Goal: Task Accomplishment & Management: Manage account settings

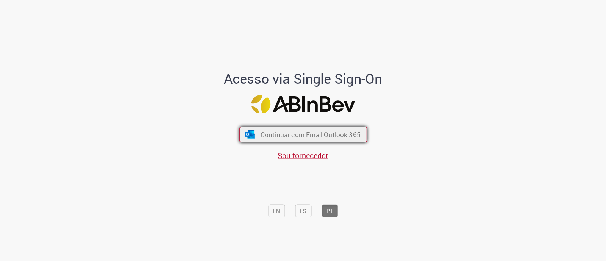
click at [265, 135] on span "Continuar com Email Outlook 365" at bounding box center [310, 134] width 100 height 9
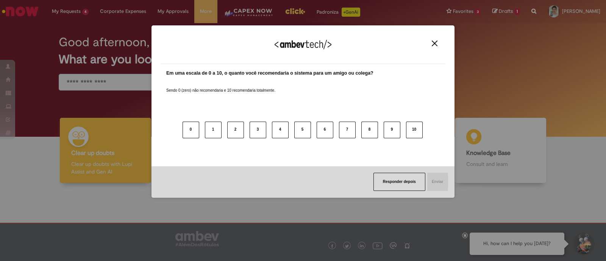
click at [432, 42] on img "Close" at bounding box center [435, 44] width 6 height 6
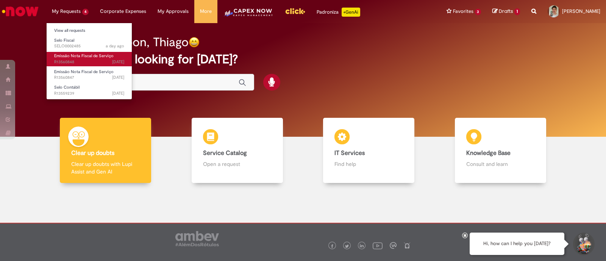
click at [74, 60] on span "[DATE][DATE][DATE] R13560848" at bounding box center [89, 62] width 70 height 6
click at [75, 53] on span "Emissão Nota Fiscal de Serviço" at bounding box center [83, 56] width 59 height 6
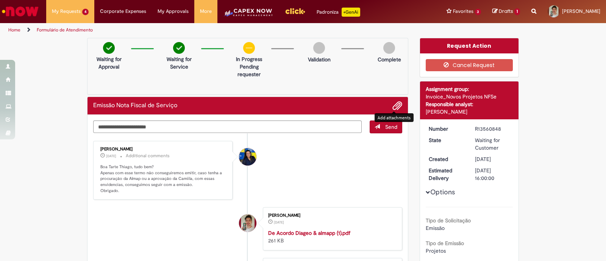
click at [393, 107] on span "Add attachments" at bounding box center [397, 105] width 9 height 9
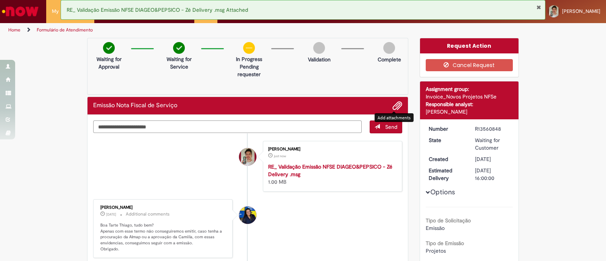
click at [210, 121] on textarea "Type your message here..." at bounding box center [227, 126] width 268 height 13
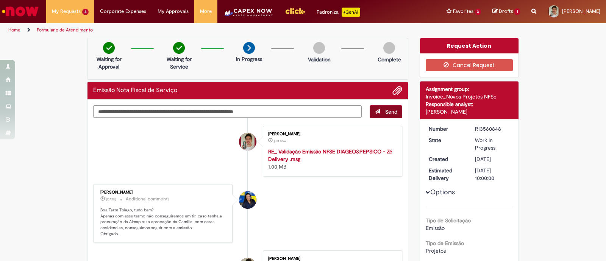
type textarea "**********"
click at [379, 107] on button "Send" at bounding box center [386, 111] width 33 height 13
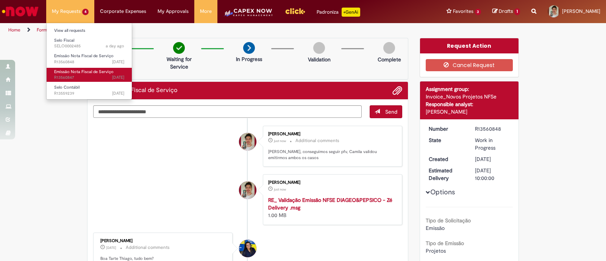
click at [83, 75] on span "[DATE][DATE][DATE] R13560847" at bounding box center [89, 78] width 70 height 6
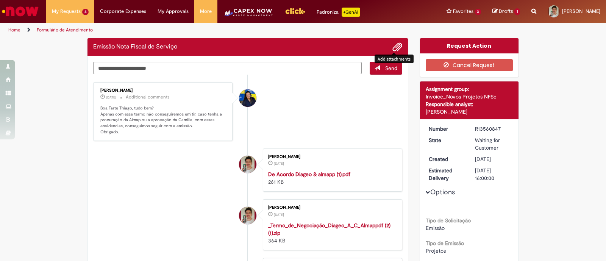
click at [393, 46] on span "Add attachments" at bounding box center [397, 47] width 9 height 9
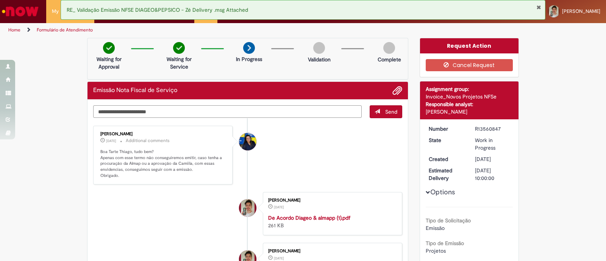
click at [256, 107] on textarea "Type your message here..." at bounding box center [227, 111] width 268 height 13
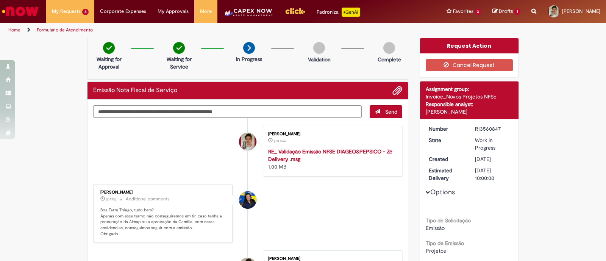
type textarea "**********"
